Goal: Complete application form

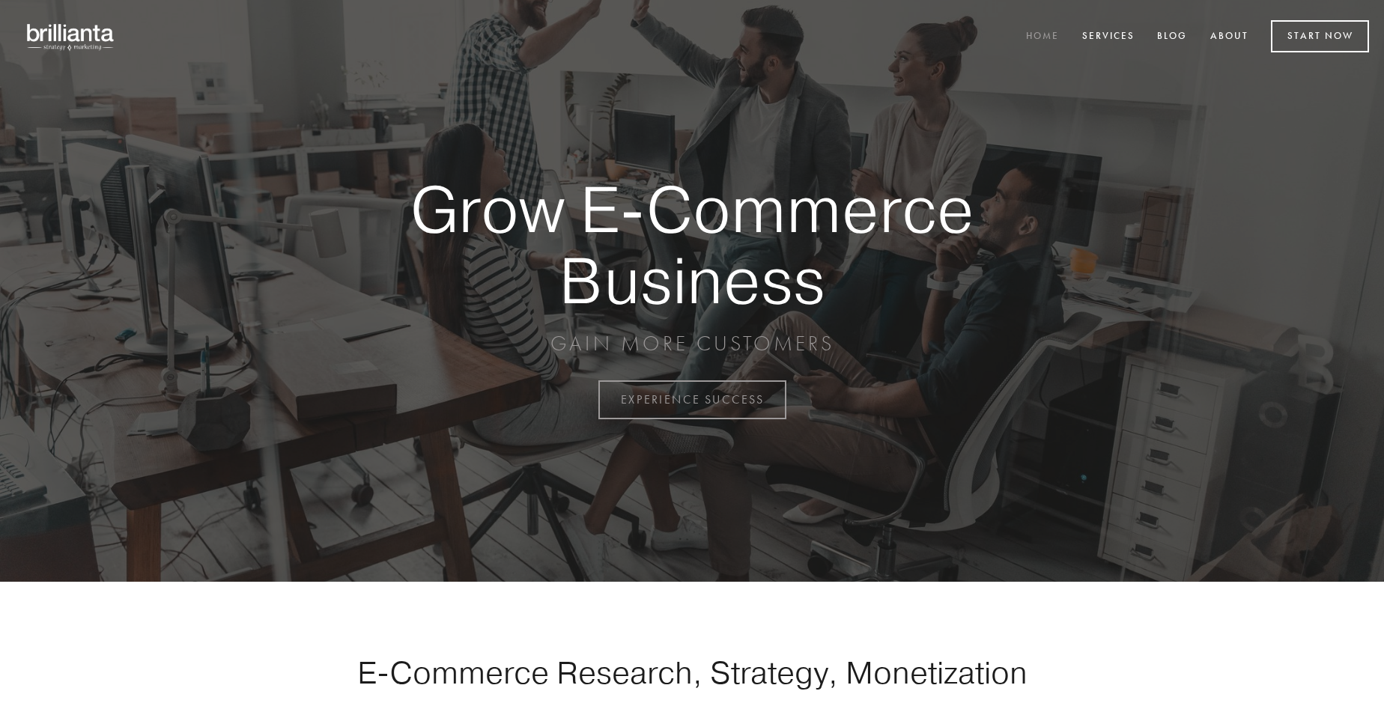
scroll to position [3924, 0]
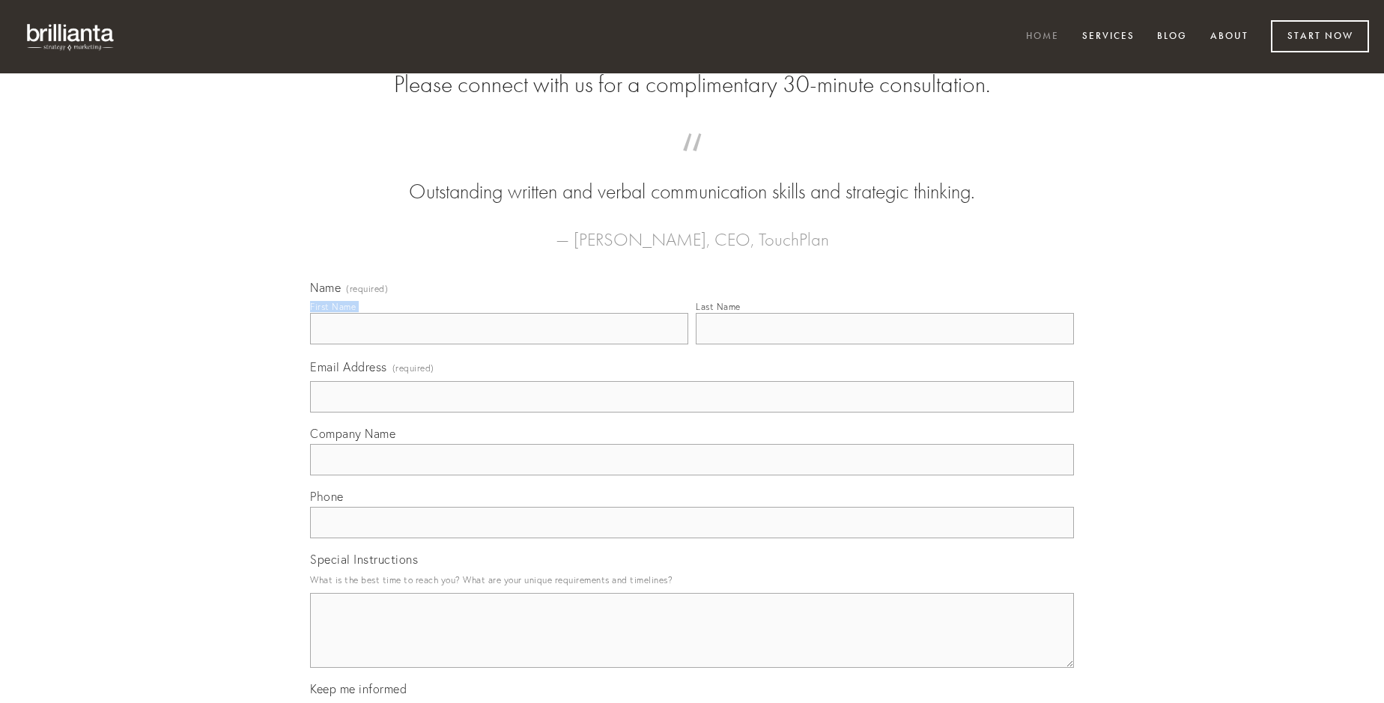
type input "[PERSON_NAME]"
click at [884, 344] on input "Last Name" at bounding box center [885, 328] width 378 height 31
type input "[PERSON_NAME]"
click at [692, 413] on input "Email Address (required)" at bounding box center [692, 396] width 764 height 31
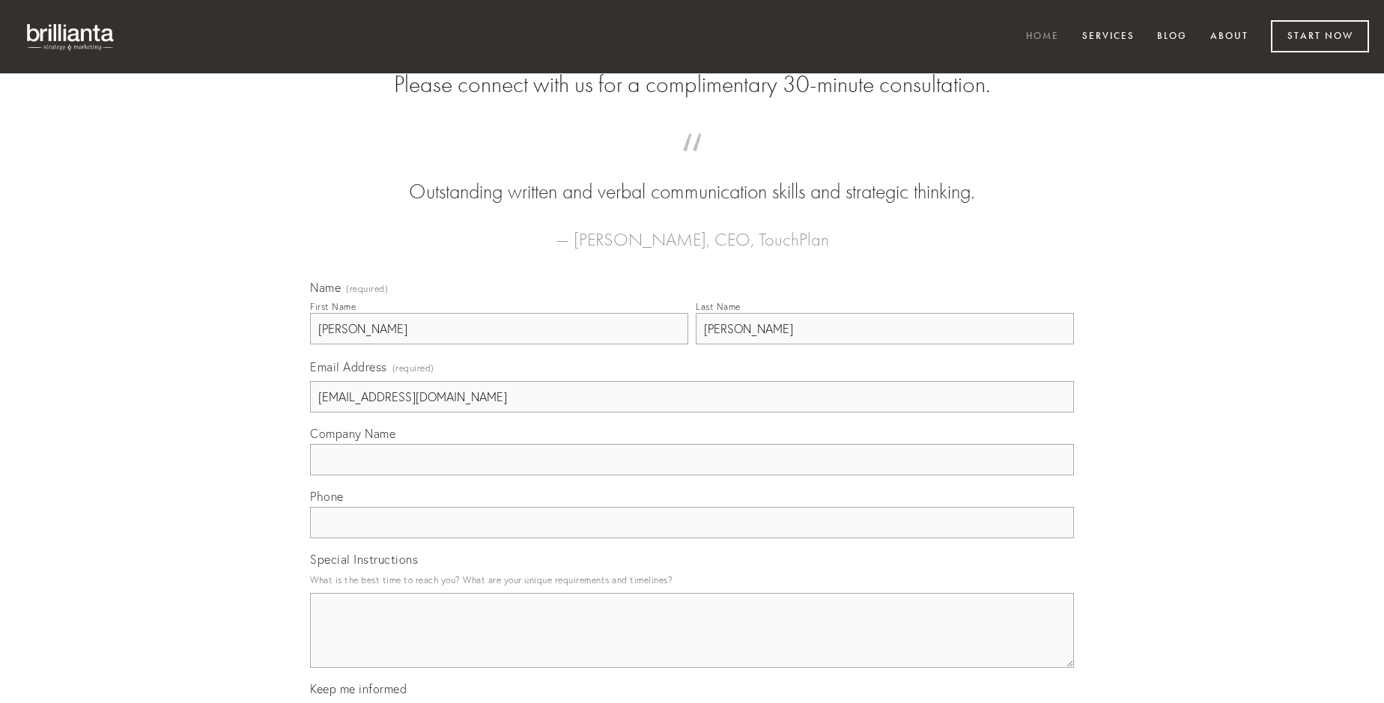
type input "[EMAIL_ADDRESS][DOMAIN_NAME]"
click at [692, 475] on input "Company Name" at bounding box center [692, 459] width 764 height 31
type input "[PERSON_NAME]"
click at [692, 538] on input "text" at bounding box center [692, 522] width 764 height 31
click at [692, 644] on textarea "Special Instructions" at bounding box center [692, 630] width 764 height 75
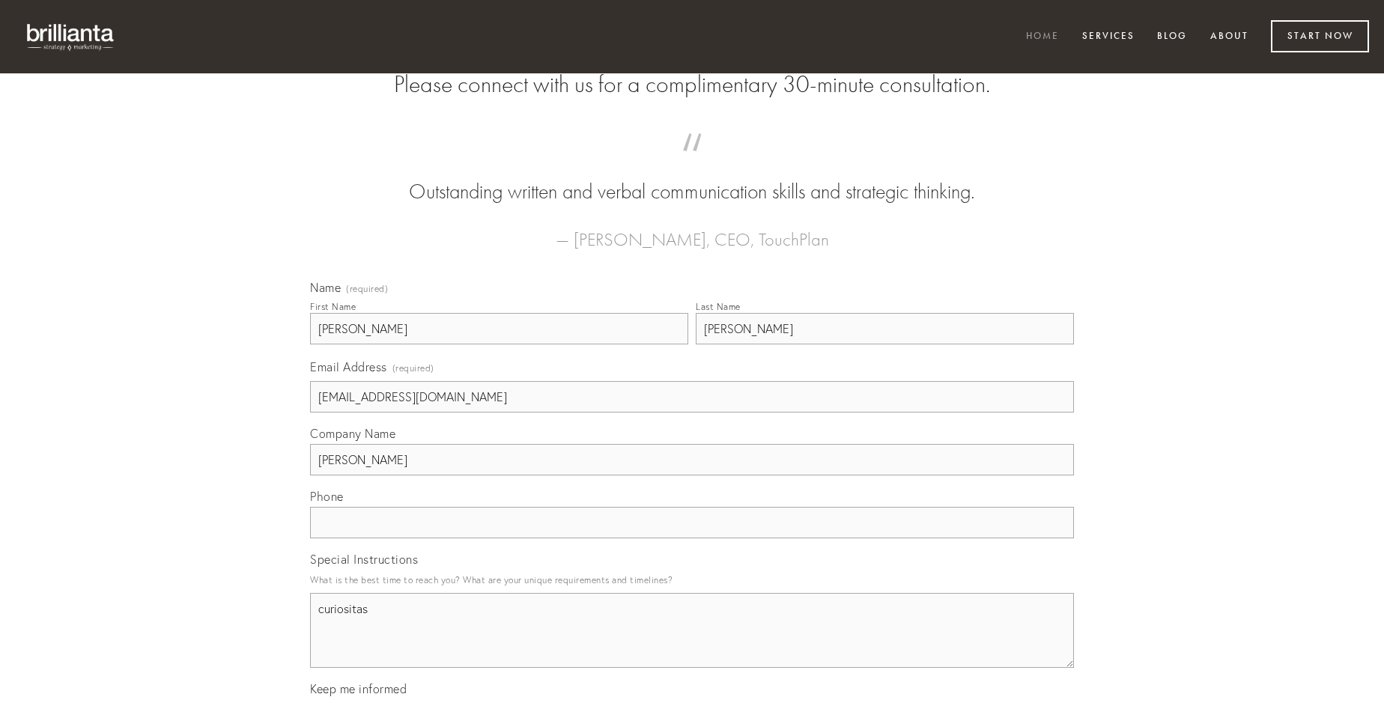
type textarea "curiositas"
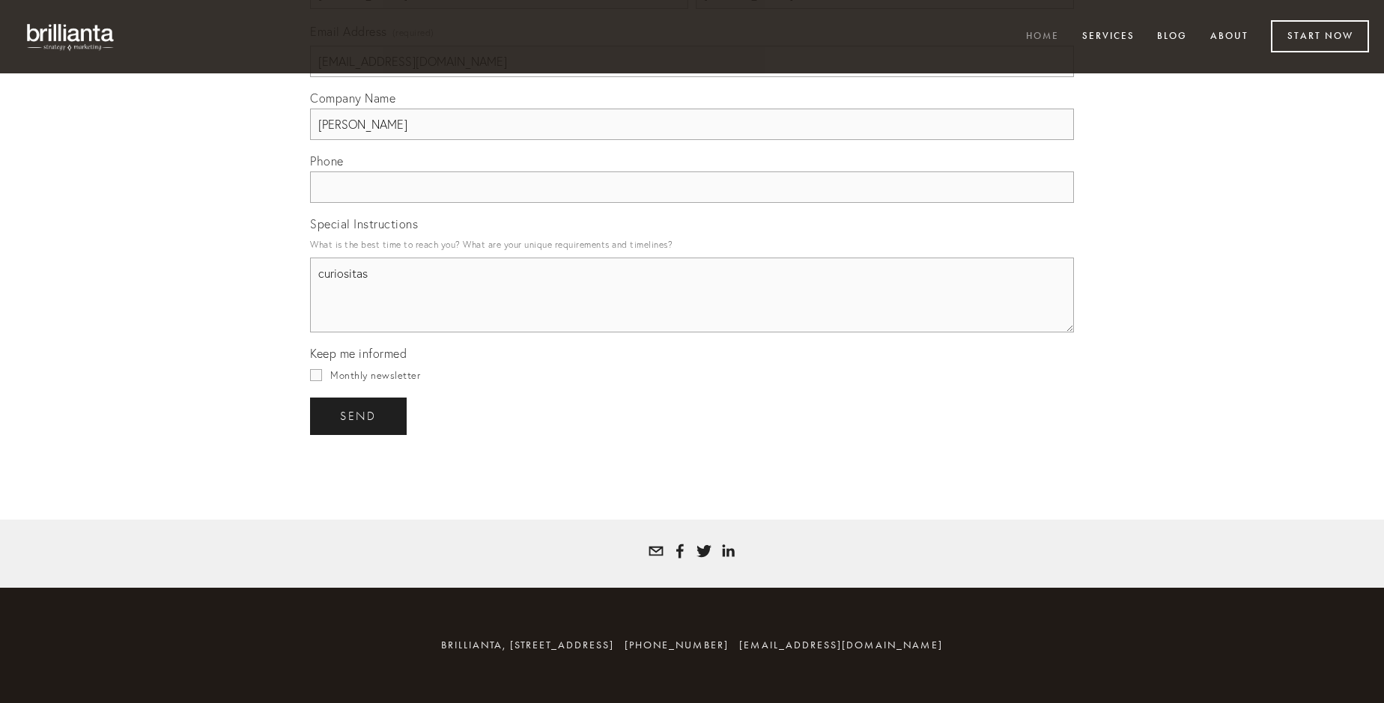
click at [359, 416] on span "send" at bounding box center [358, 416] width 37 height 13
